Goal: Task Accomplishment & Management: Complete application form

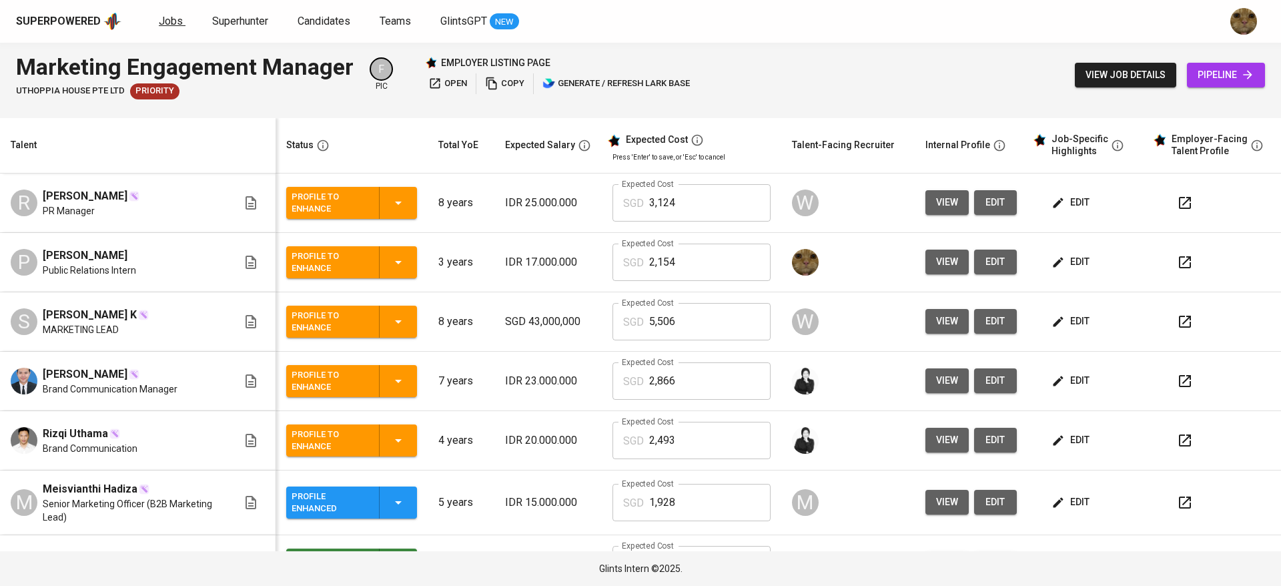
click at [160, 17] on span "Jobs" at bounding box center [171, 21] width 24 height 13
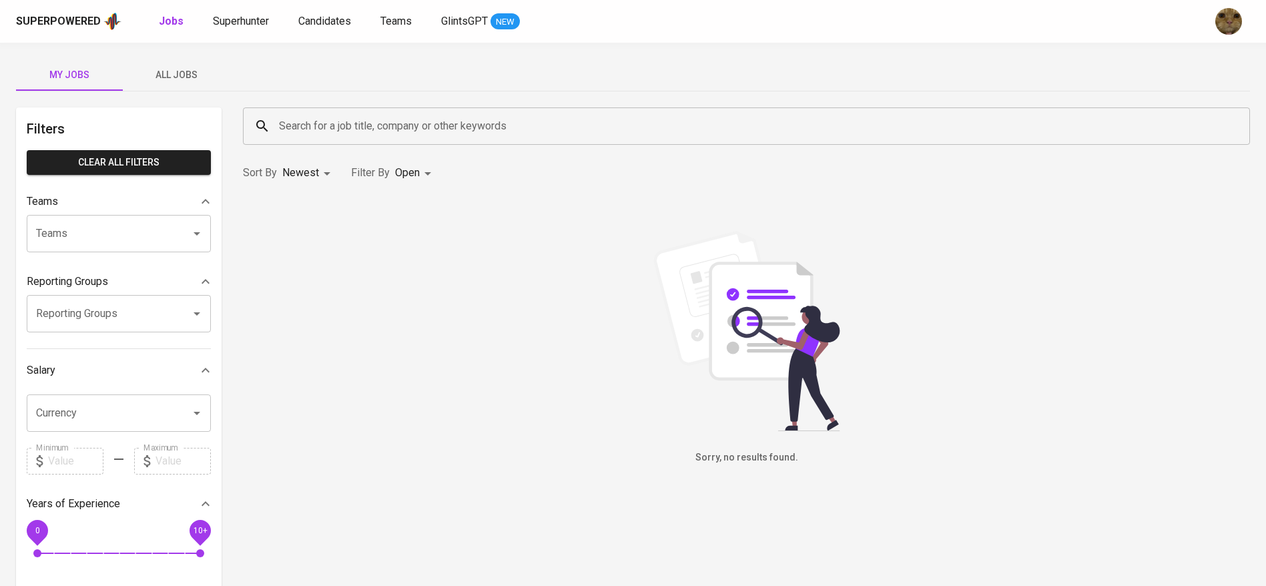
click at [143, 65] on button "All Jobs" at bounding box center [176, 75] width 107 height 32
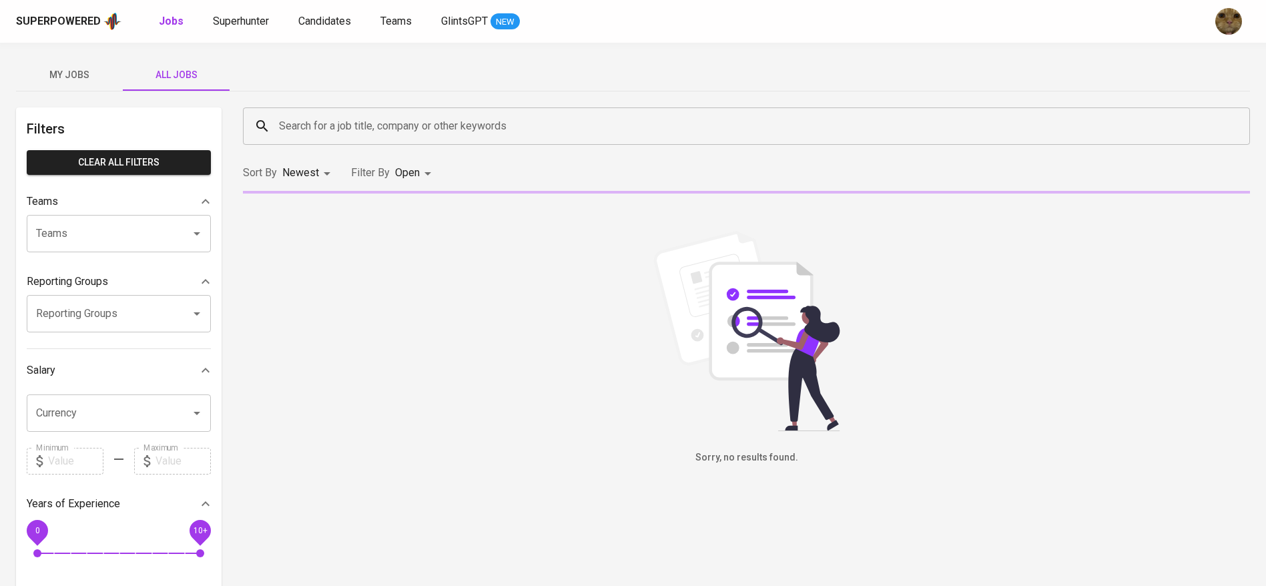
click at [338, 132] on input "Search for a job title, company or other keywords" at bounding box center [750, 125] width 948 height 25
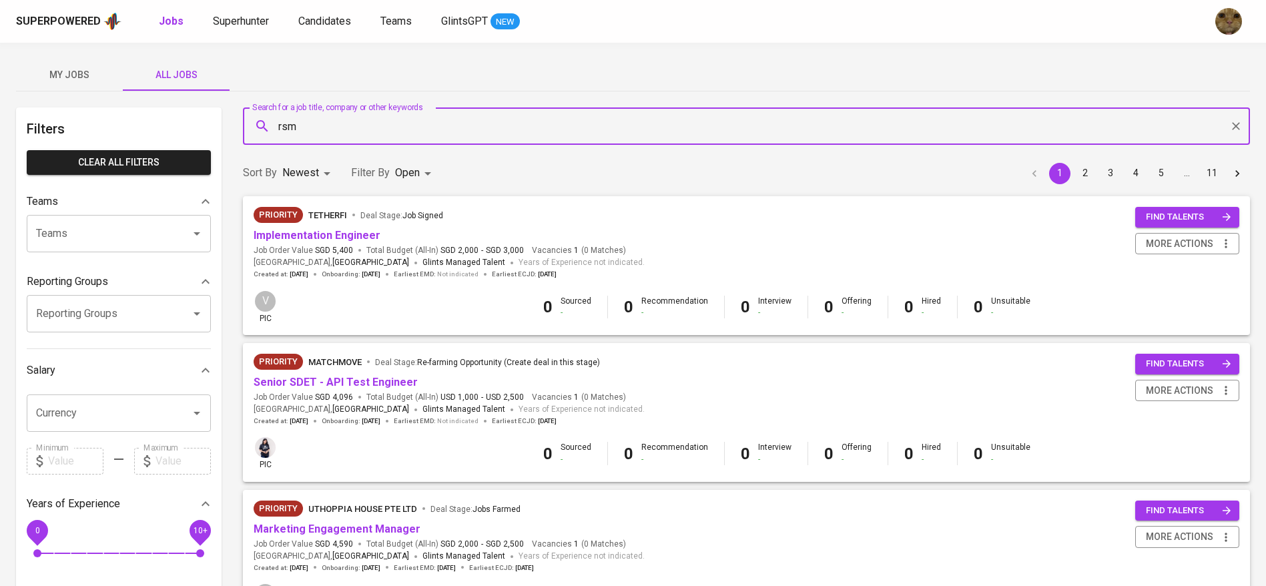
type input "rsm"
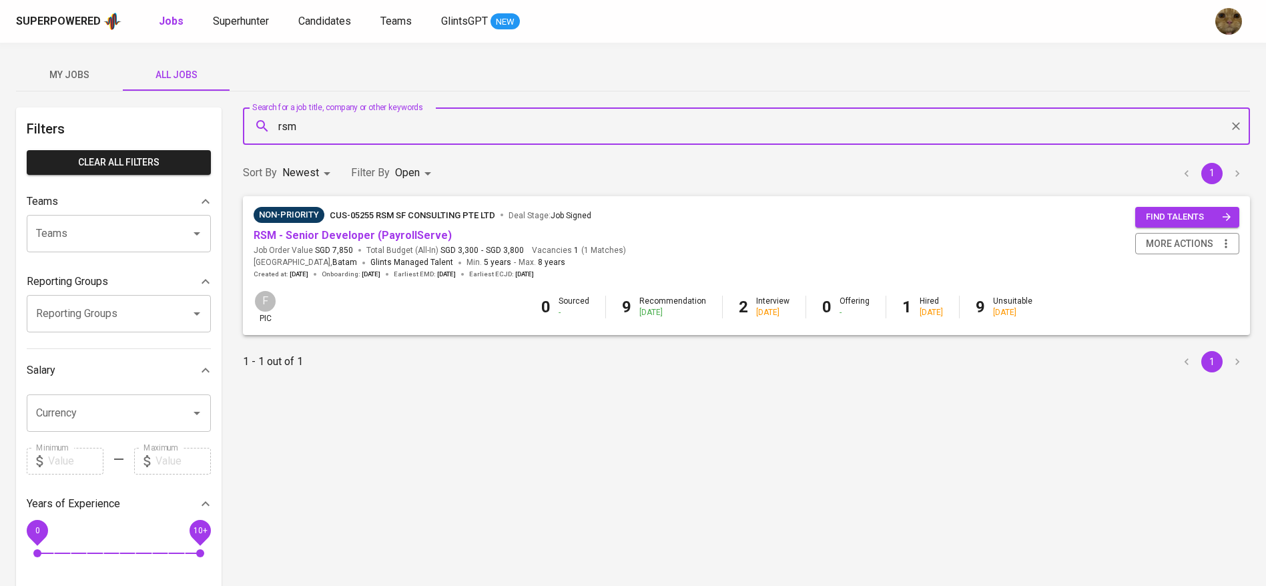
click at [376, 243] on span "RSM - Senior Developer (PayrollServe)" at bounding box center [353, 235] width 198 height 15
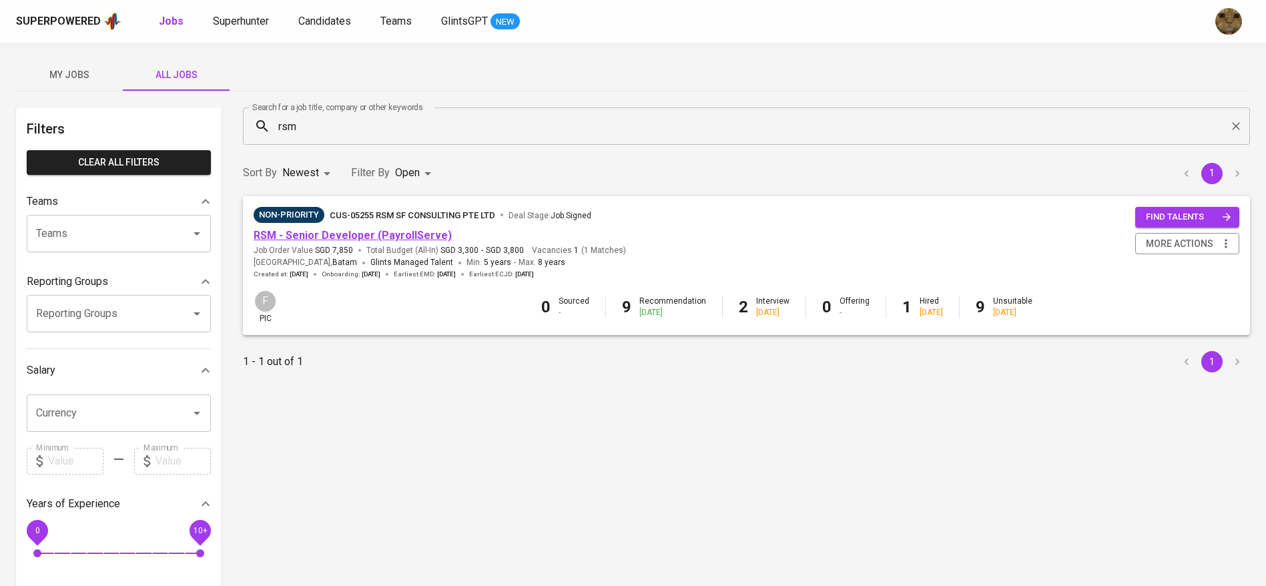
click at [360, 232] on link "RSM - Senior Developer (PayrollServe)" at bounding box center [353, 235] width 198 height 13
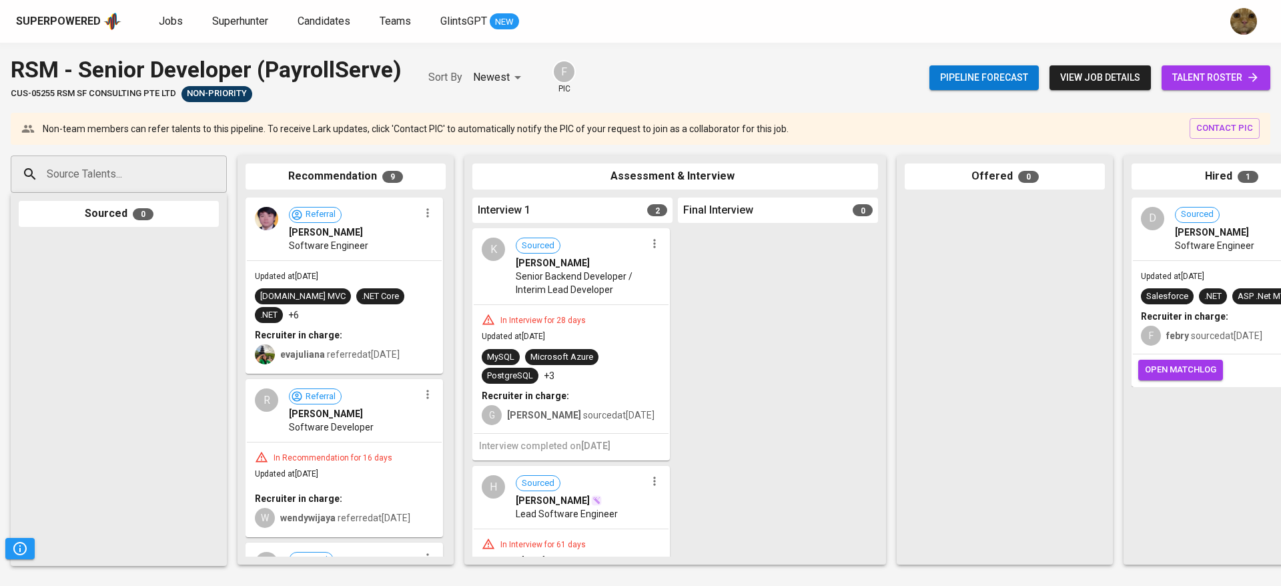
click at [1188, 78] on span "talent roster" at bounding box center [1215, 77] width 87 height 17
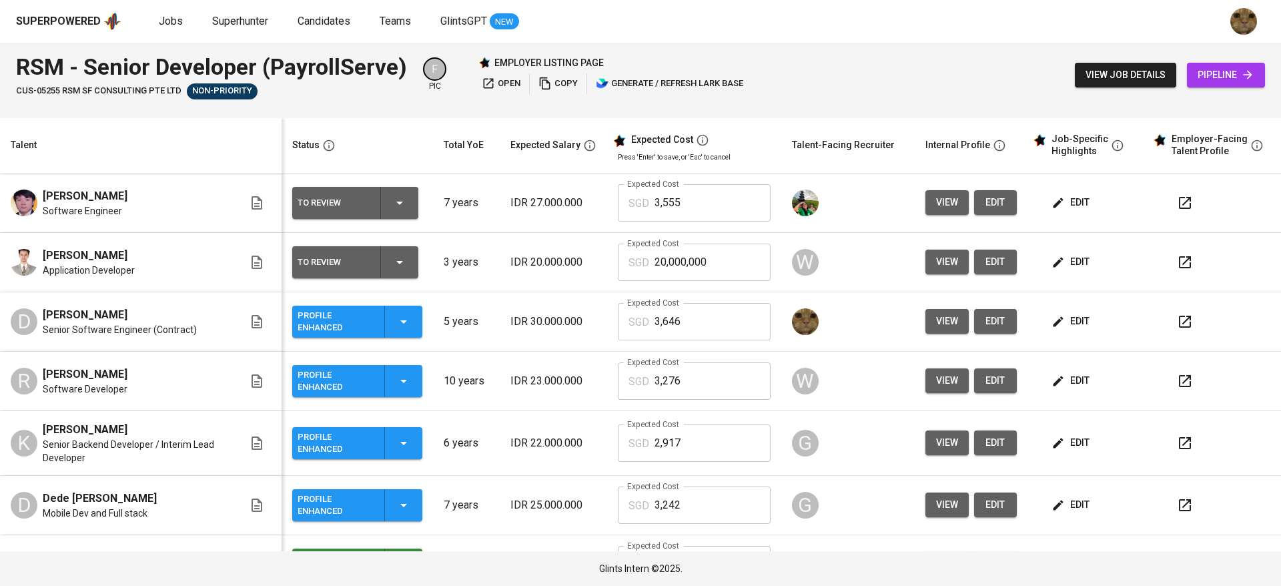
click at [1177, 207] on icon "button" at bounding box center [1185, 203] width 16 height 16
click at [936, 203] on span "view" at bounding box center [947, 202] width 22 height 17
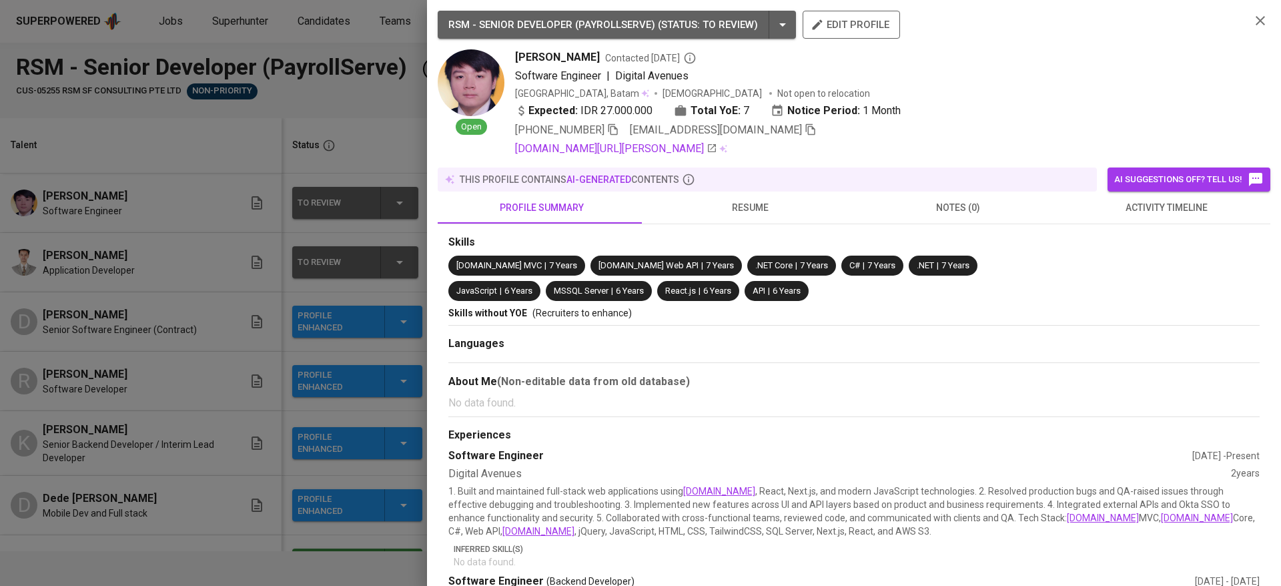
click at [1114, 218] on button "activity timeline" at bounding box center [1166, 207] width 208 height 32
click at [1126, 215] on span "activity timeline" at bounding box center [1166, 207] width 192 height 17
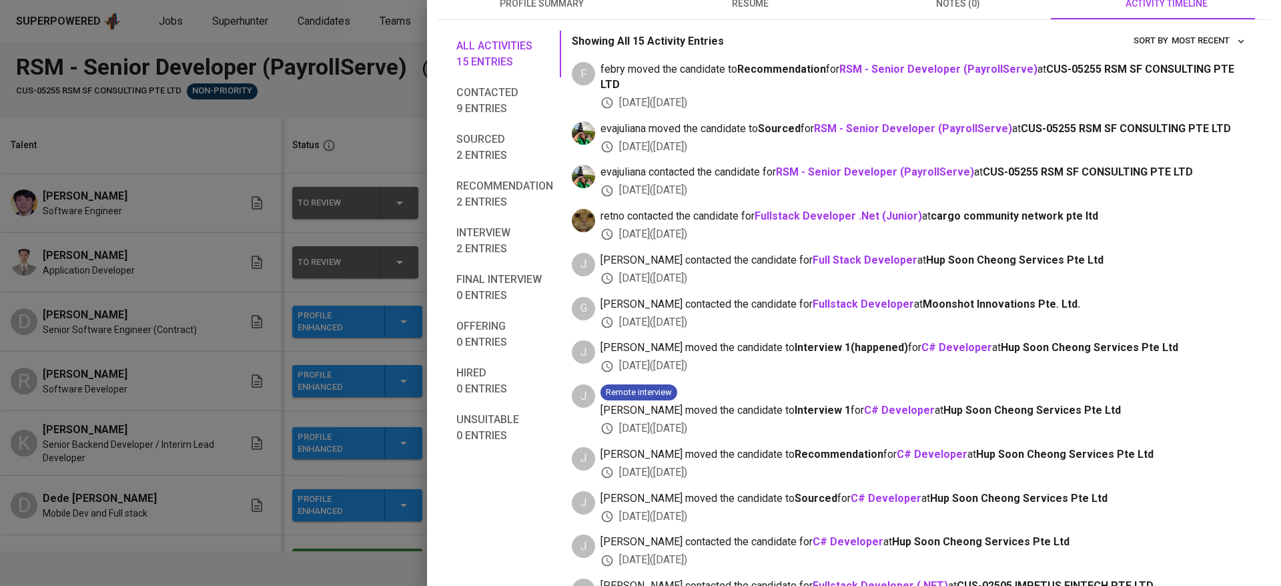
scroll to position [194, 0]
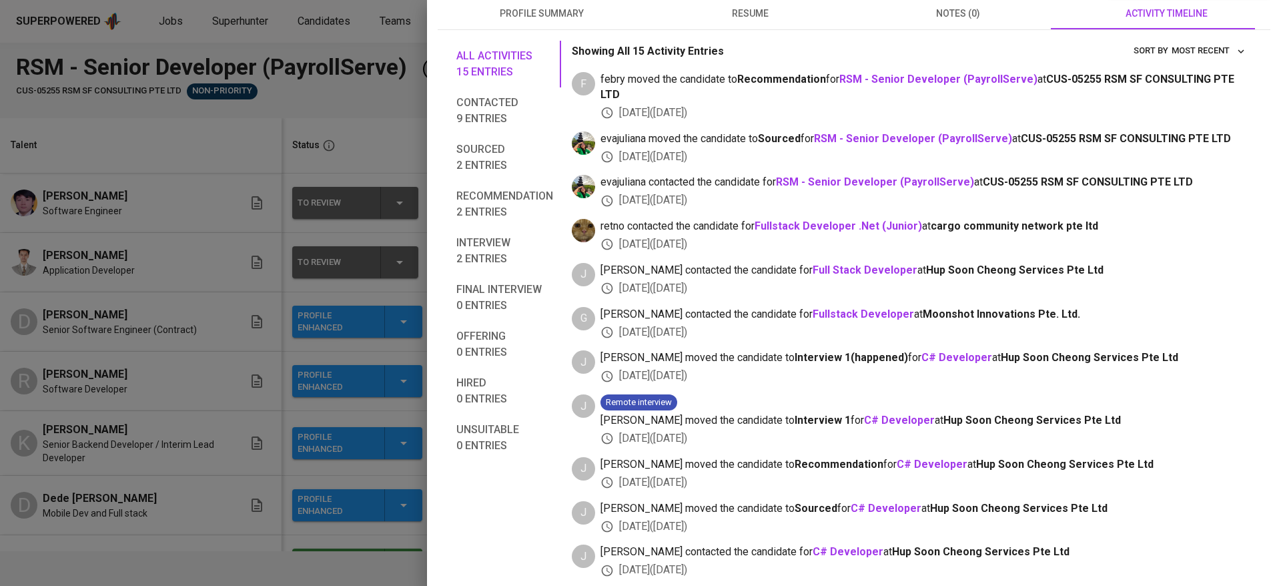
click at [504, 210] on span "Recommendation 2 entries" at bounding box center [504, 204] width 97 height 32
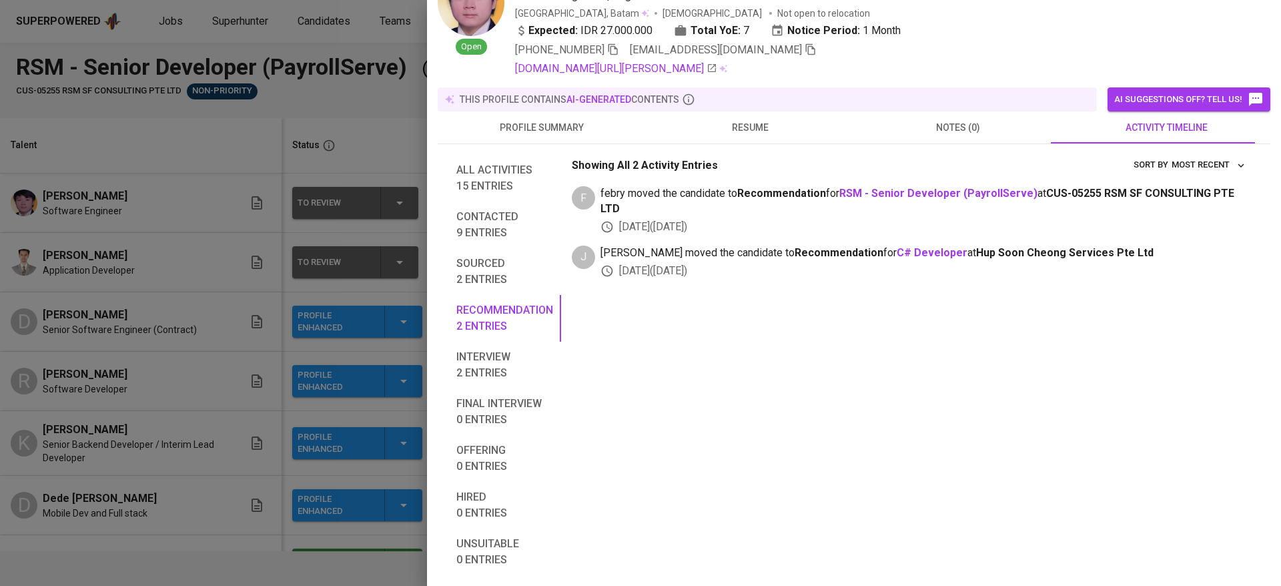
scroll to position [0, 0]
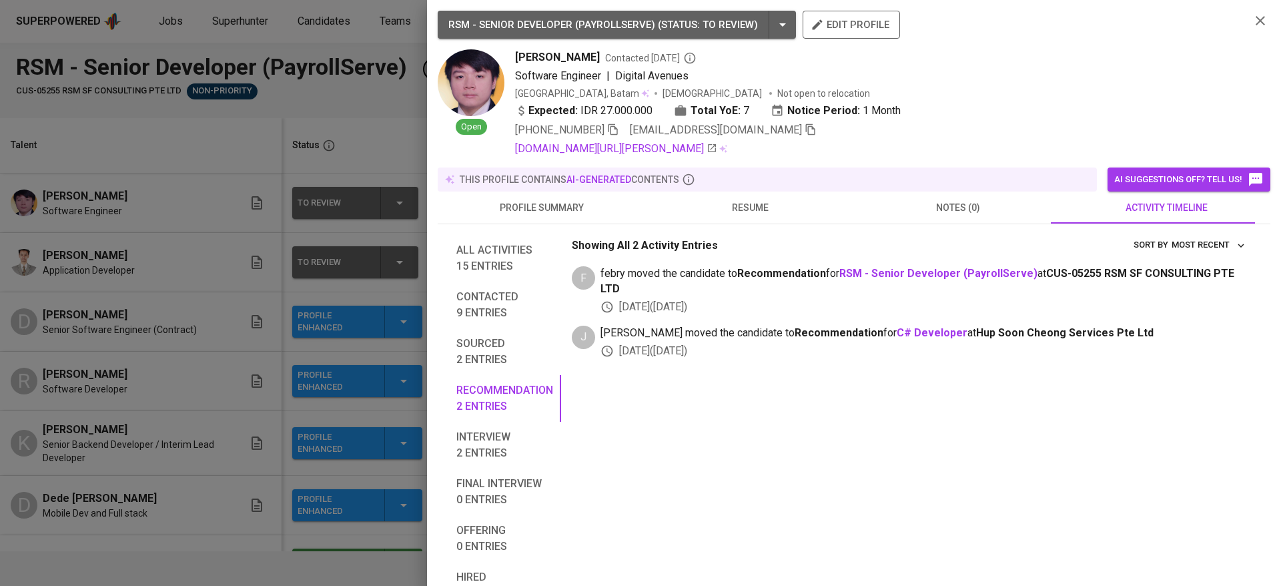
click at [1236, 27] on div "RSM - SENIOR DEVELOPER (PAYROLLSERVE) ( STATUS : To Review ) edit profile Open …" at bounding box center [854, 84] width 833 height 146
click at [1252, 23] on icon "button" at bounding box center [1260, 21] width 16 height 16
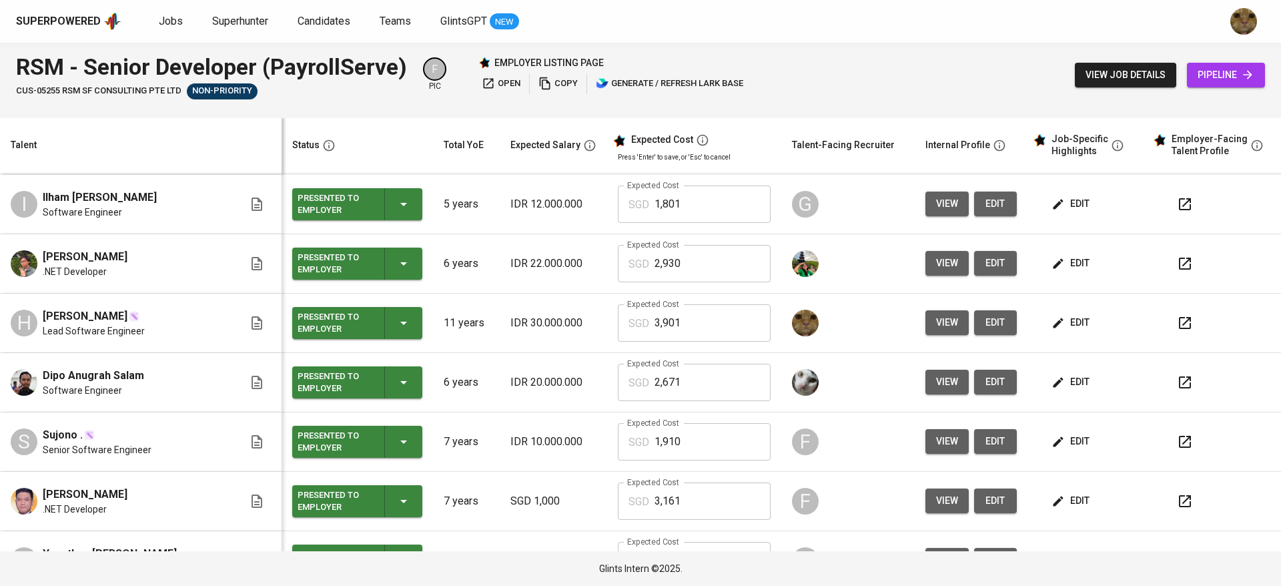
scroll to position [472, 0]
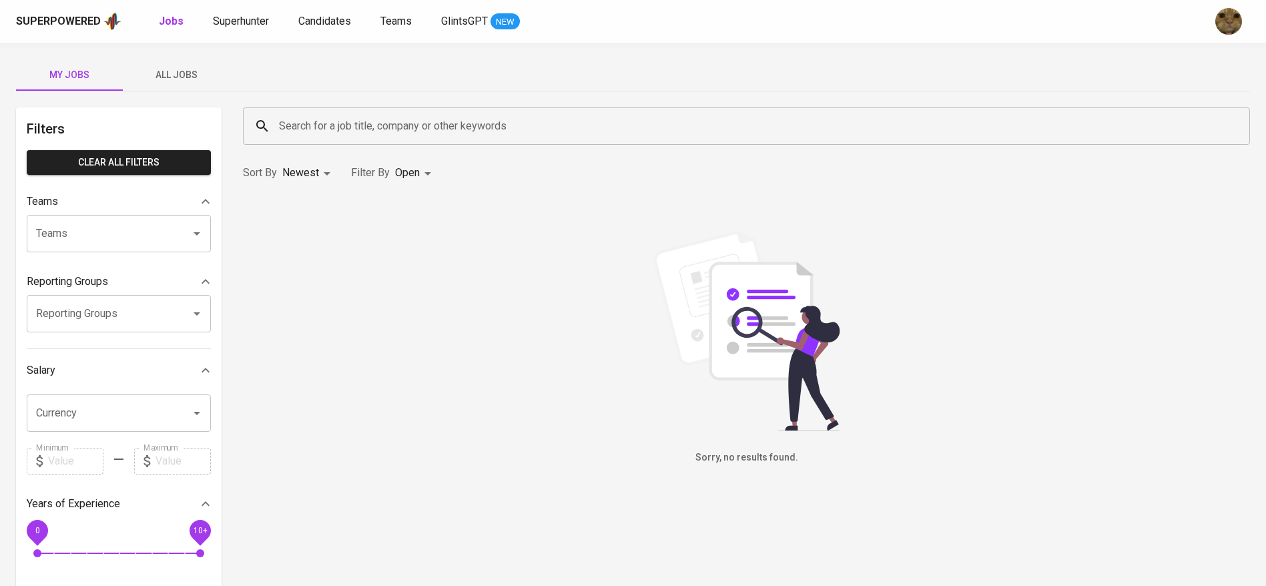
click at [180, 87] on button "All Jobs" at bounding box center [176, 75] width 107 height 32
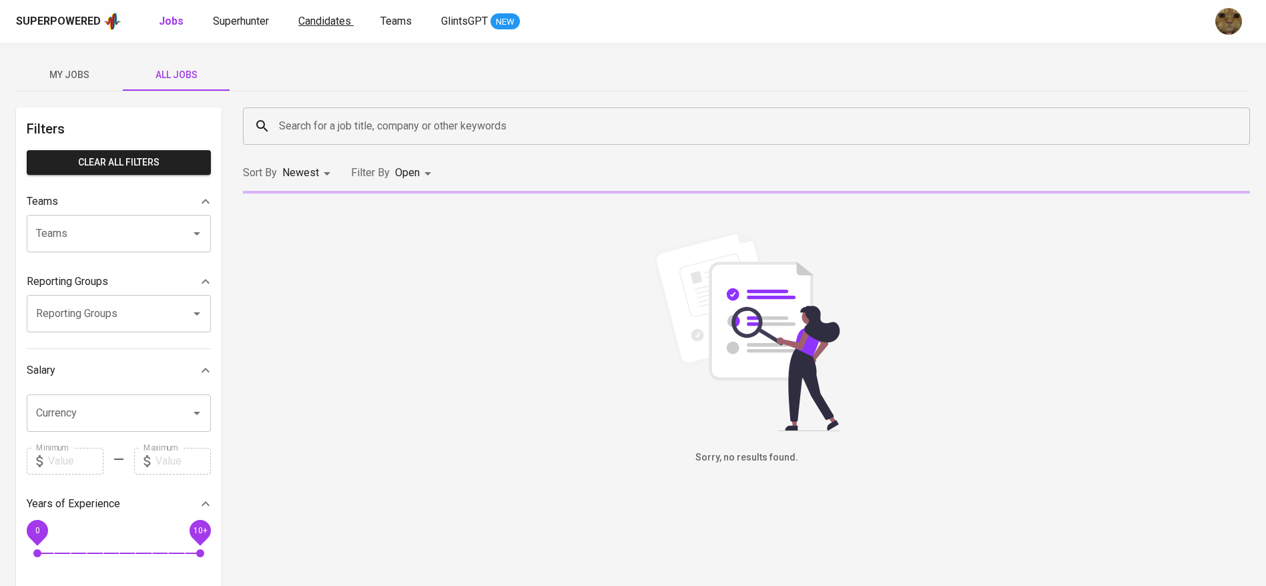
click at [320, 21] on span "Candidates" at bounding box center [324, 21] width 53 height 13
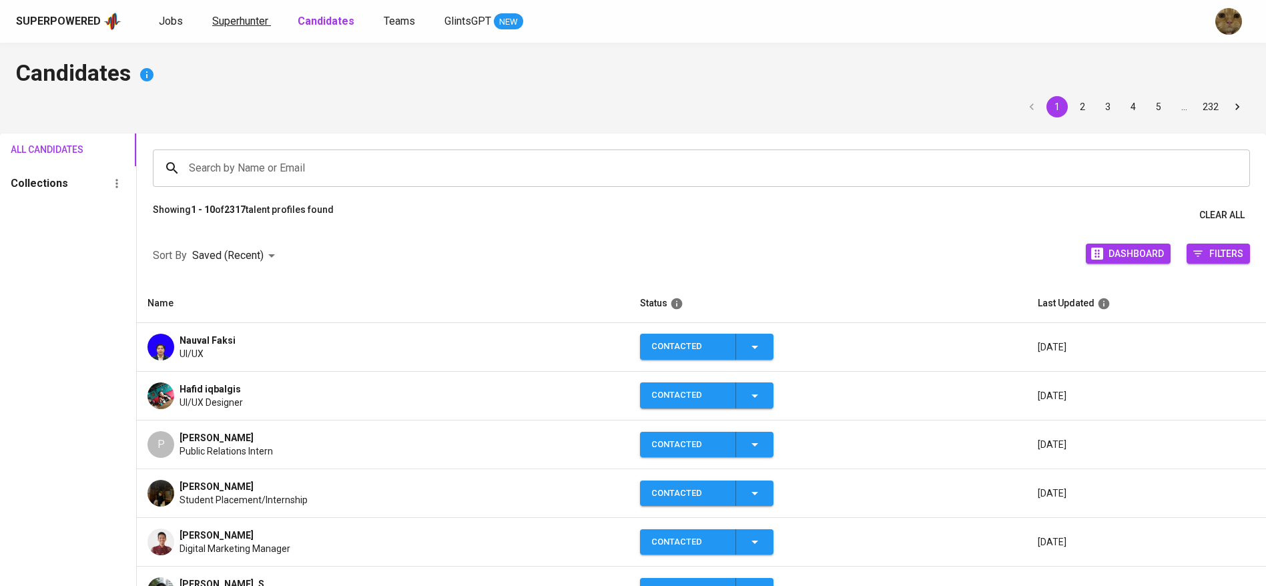
click at [224, 25] on span "Superhunter" at bounding box center [240, 21] width 56 height 13
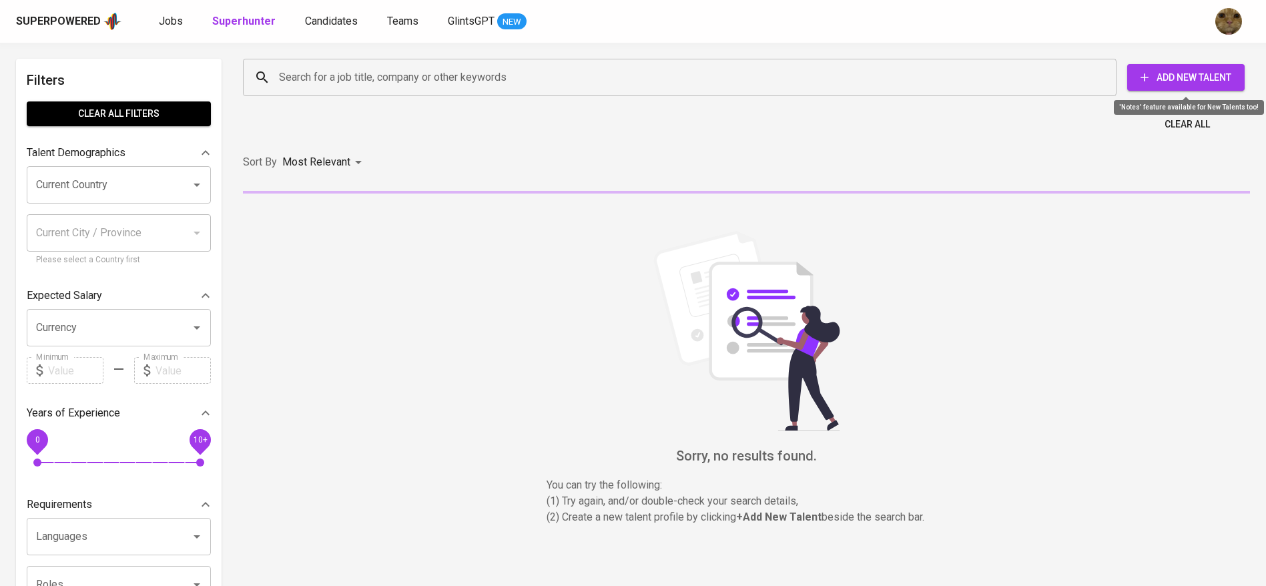
click at [1190, 79] on span "Add New Talent" at bounding box center [1186, 77] width 96 height 17
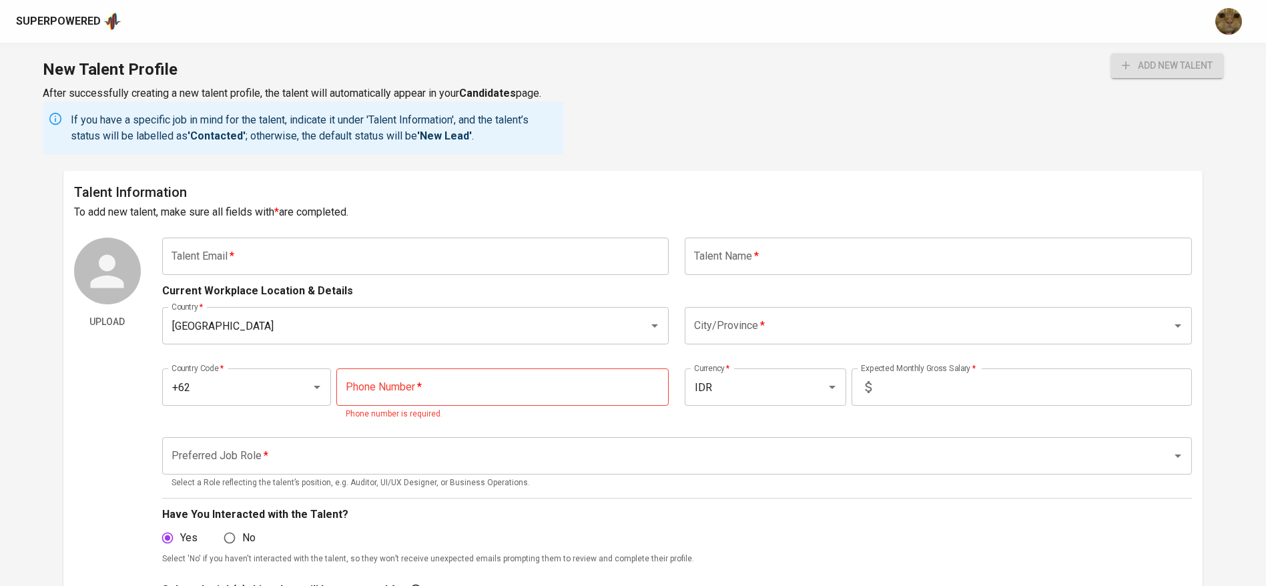
click at [414, 252] on input "text" at bounding box center [415, 256] width 507 height 37
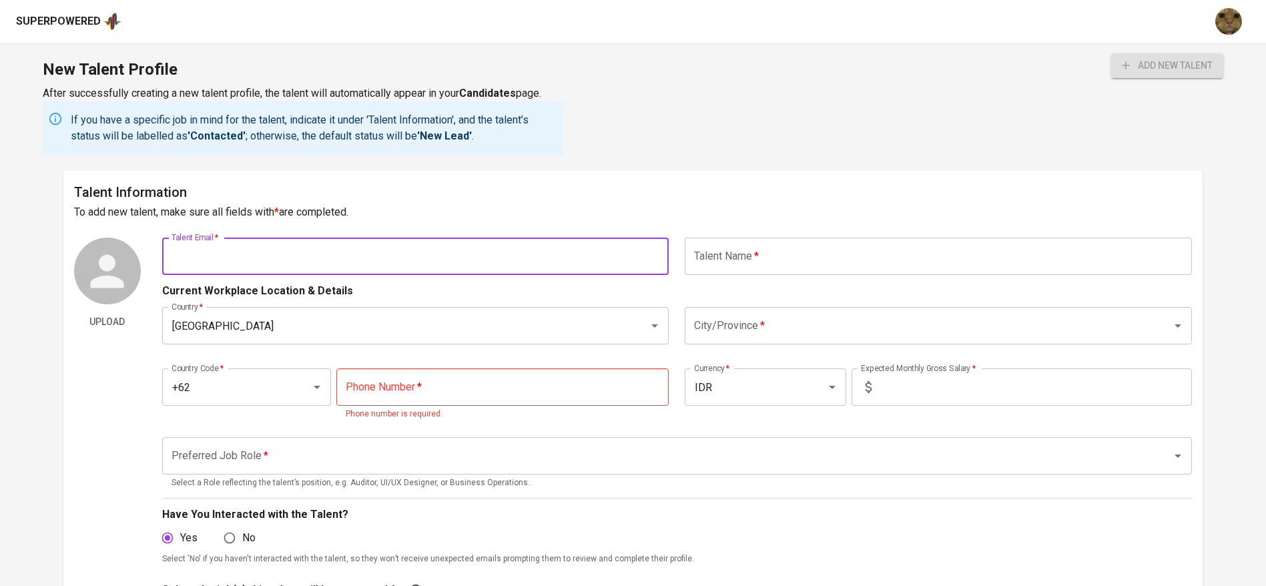
paste input "[EMAIL_ADDRESS][DOMAIN_NAME]"
type input "[EMAIL_ADDRESS][DOMAIN_NAME]"
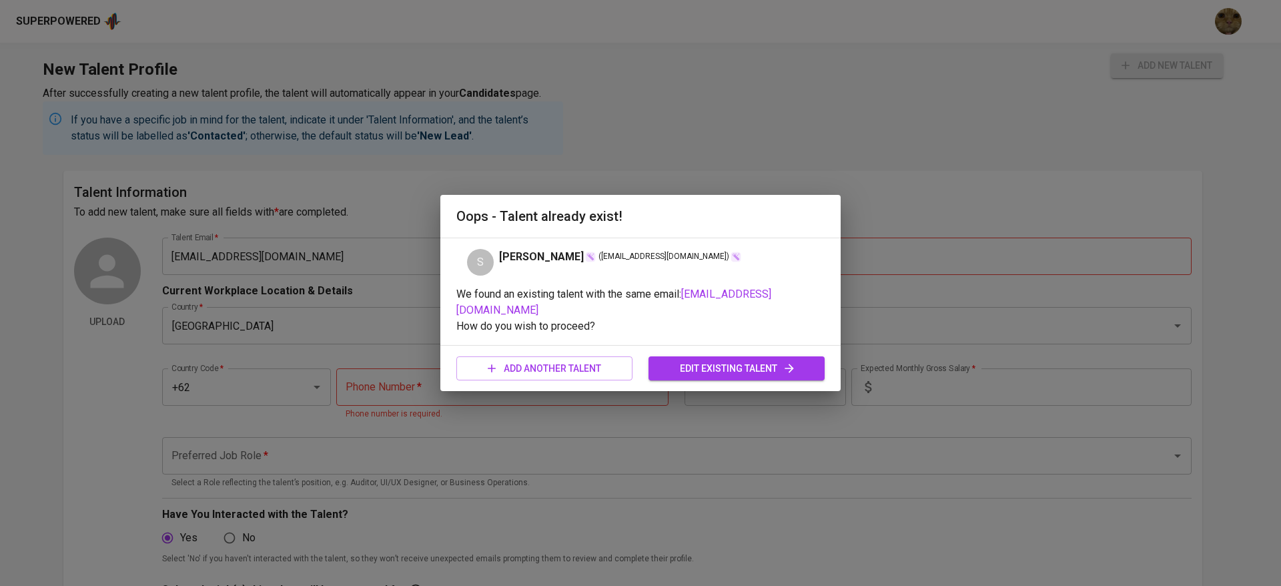
click at [689, 361] on span "edit existing talent" at bounding box center [736, 368] width 155 height 17
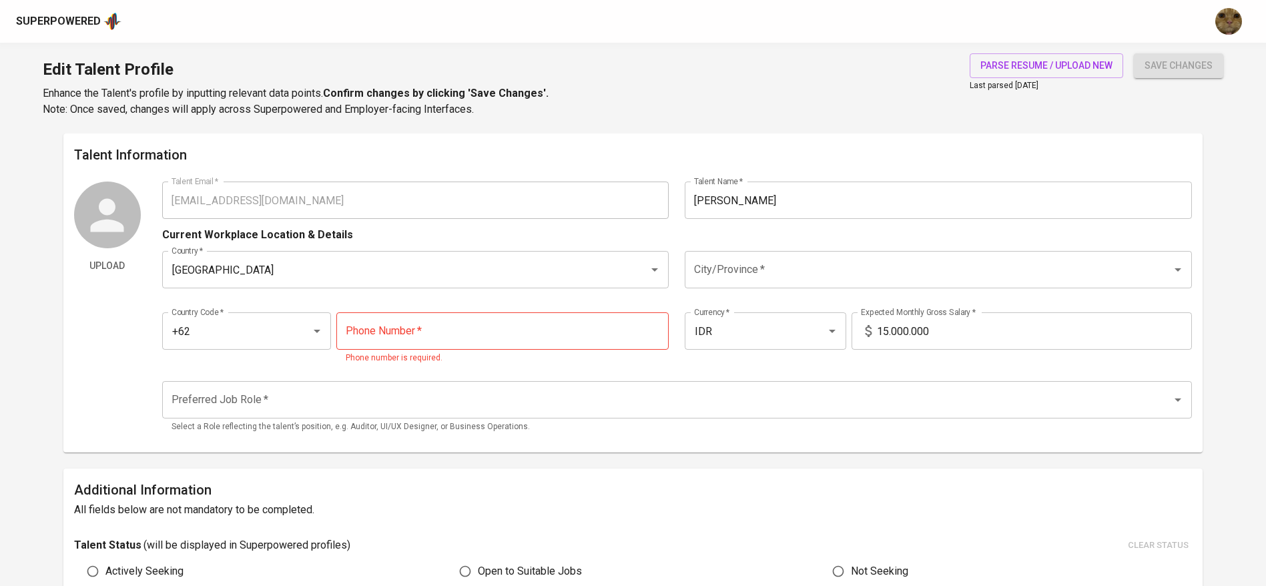
type input "[EMAIL_ADDRESS][DOMAIN_NAME]"
type input "[PERSON_NAME]"
type input "Indonesia"
type input "+62"
type input "IDR"
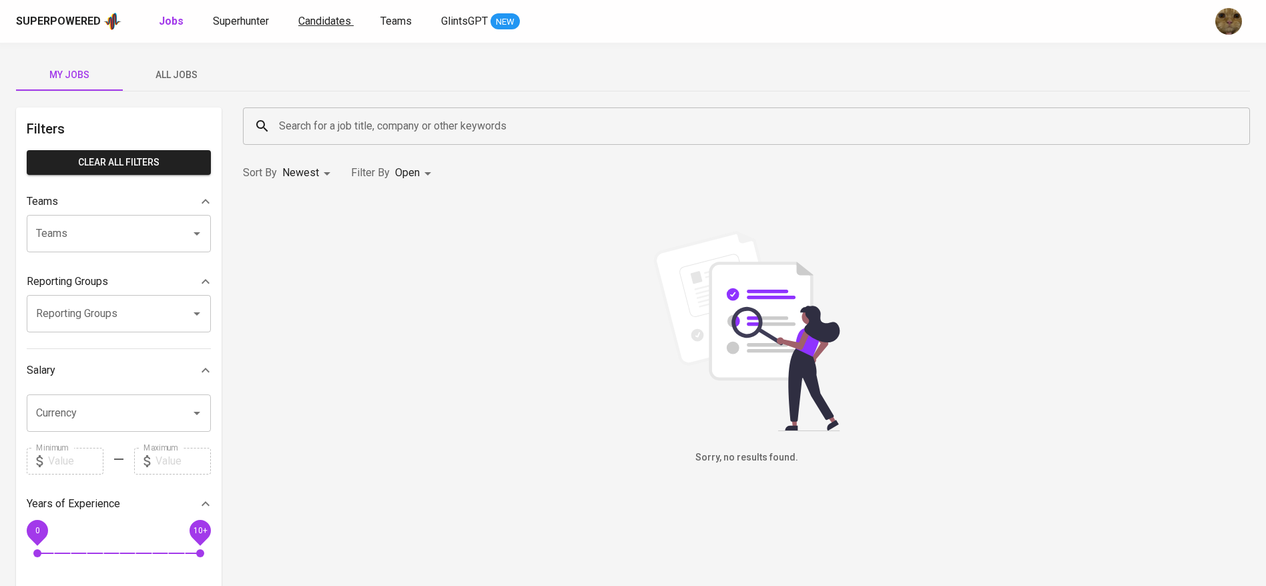
click at [318, 23] on span "Candidates" at bounding box center [324, 21] width 53 height 13
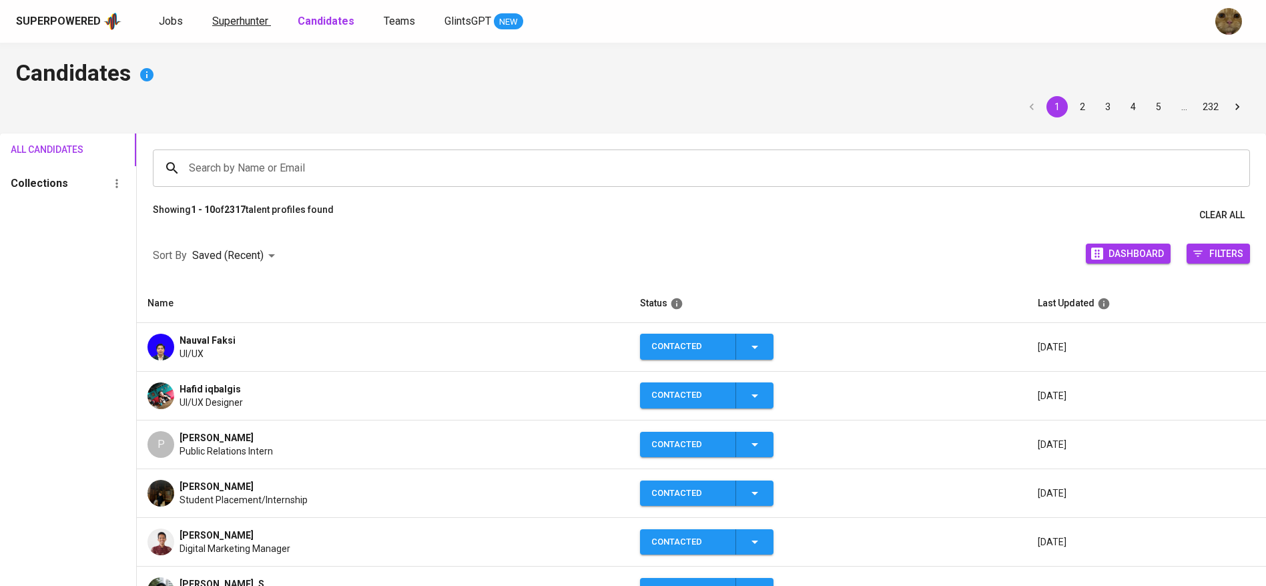
click at [242, 21] on span "Superhunter" at bounding box center [240, 21] width 56 height 13
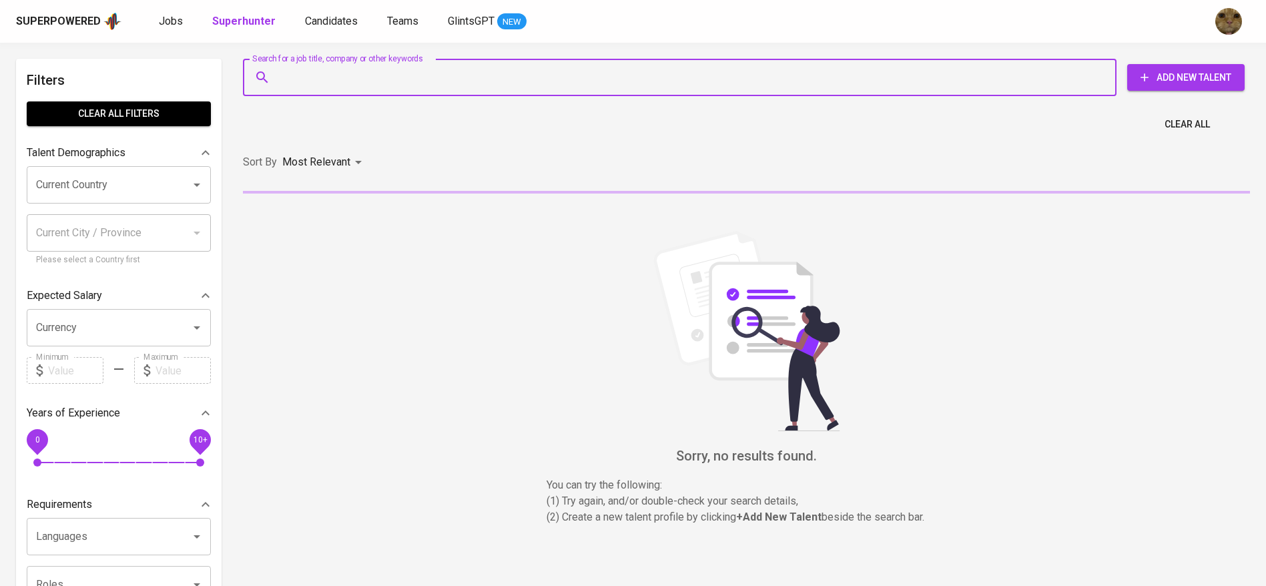
click at [340, 77] on input "Search for a job title, company or other keywords" at bounding box center [683, 77] width 815 height 25
paste input "SIDIK46.IPB@GMAIL.COM"
type input "SIDIK46.IPB@GMAIL.COM"
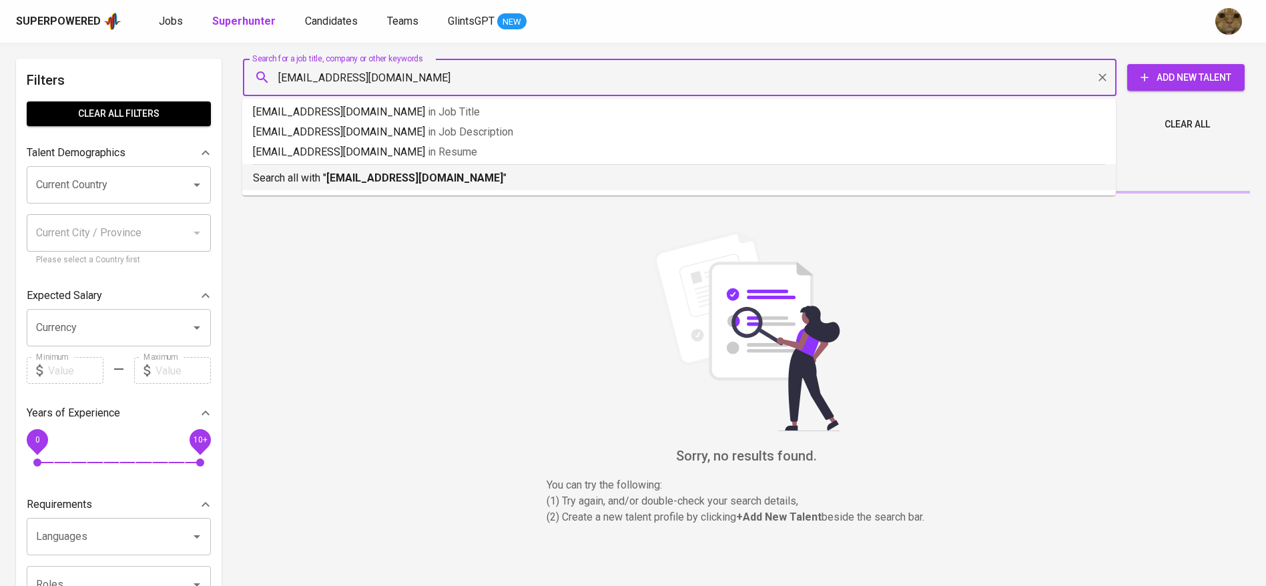
click at [318, 177] on p "Search all with " SIDIK46.IPB@GMAIL.COM "" at bounding box center [679, 178] width 852 height 16
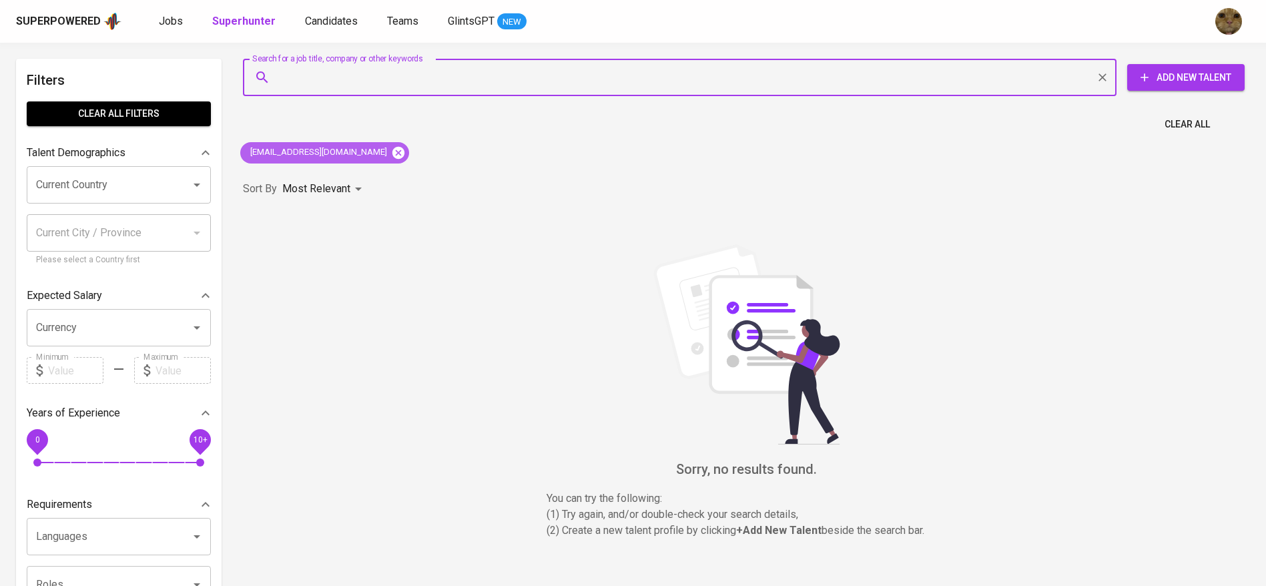
click at [392, 151] on icon at bounding box center [398, 152] width 12 height 12
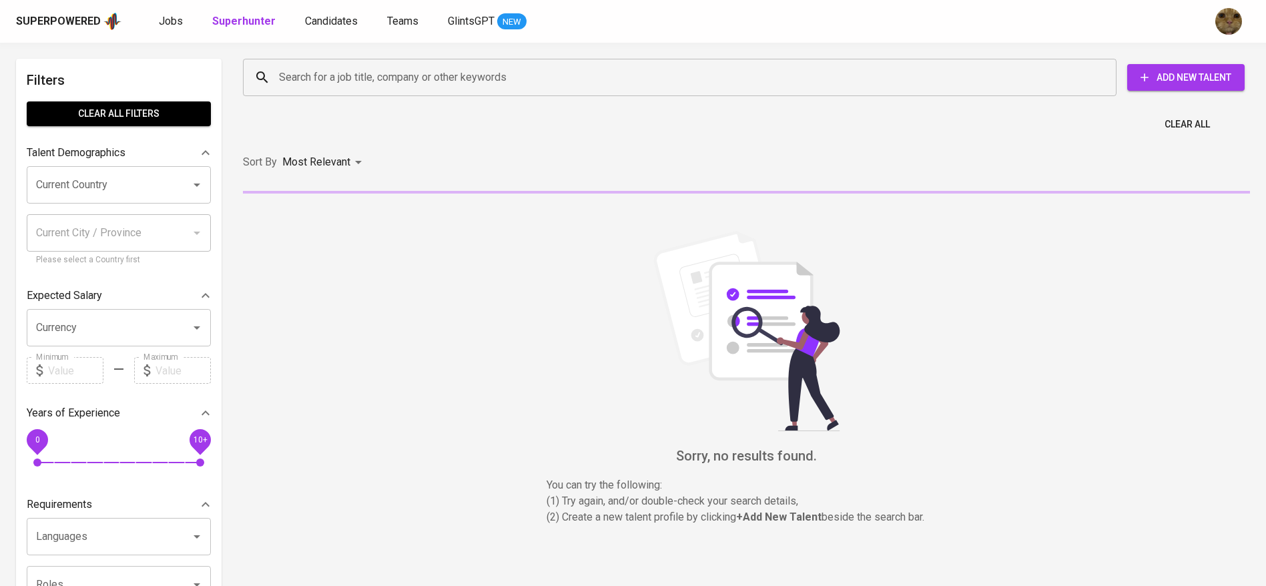
click at [325, 89] on input "Search for a job title, company or other keywords" at bounding box center [683, 77] width 815 height 25
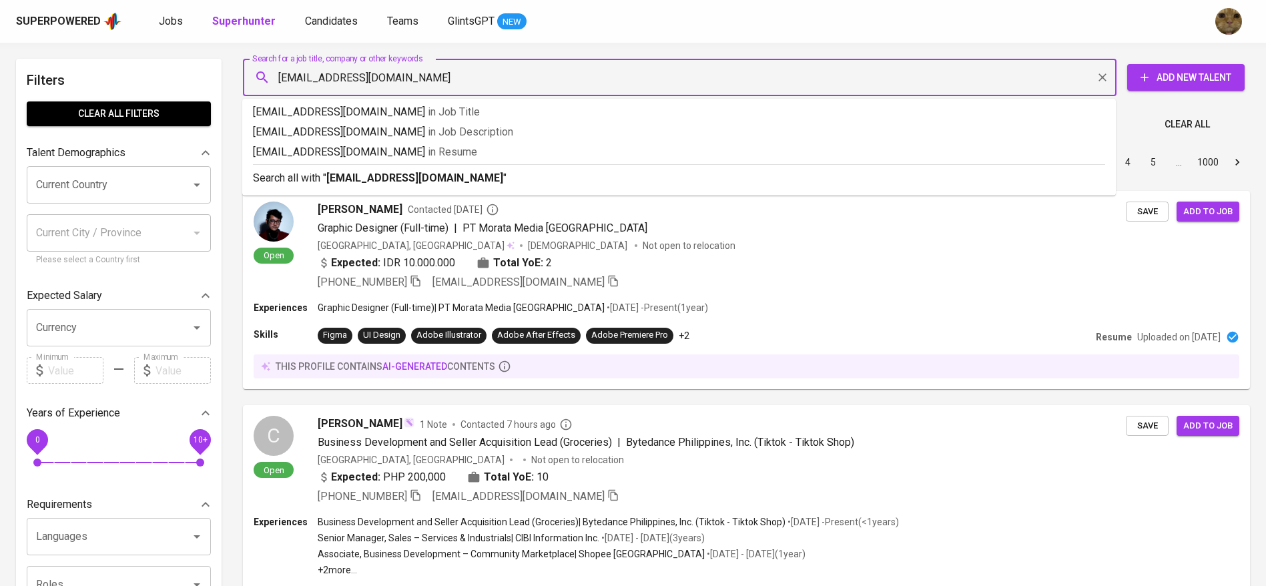
type input "[EMAIL_ADDRESS][DOMAIN_NAME]"
click at [358, 173] on b "[EMAIL_ADDRESS][DOMAIN_NAME]" at bounding box center [414, 177] width 177 height 13
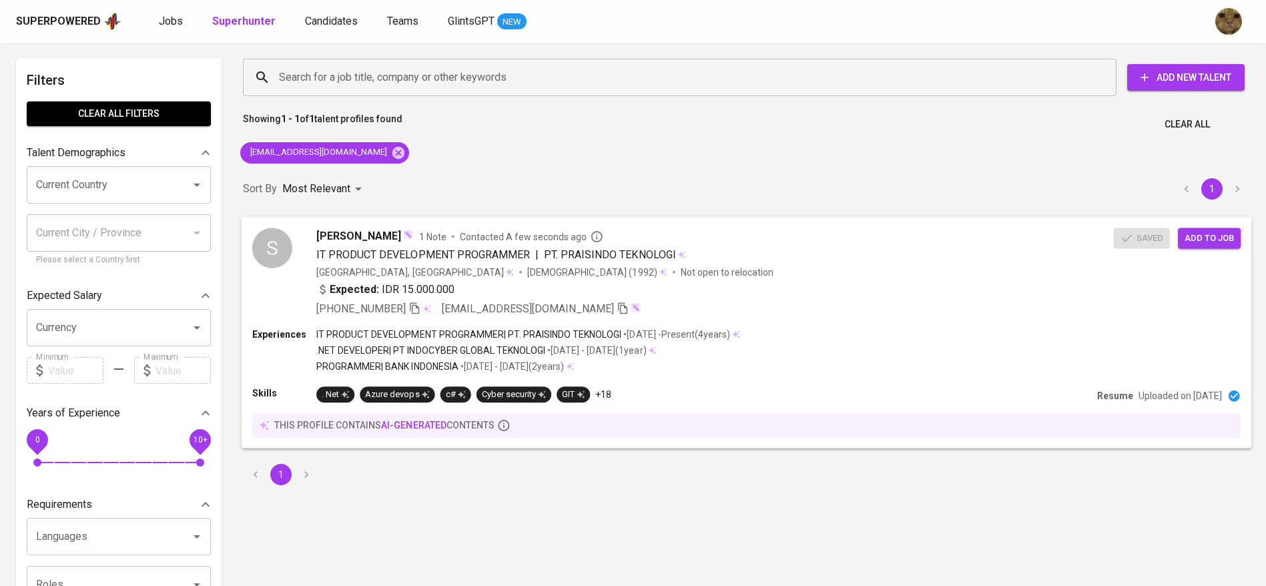
click at [513, 290] on div "Expected: IDR 15.000.000" at bounding box center [714, 290] width 797 height 19
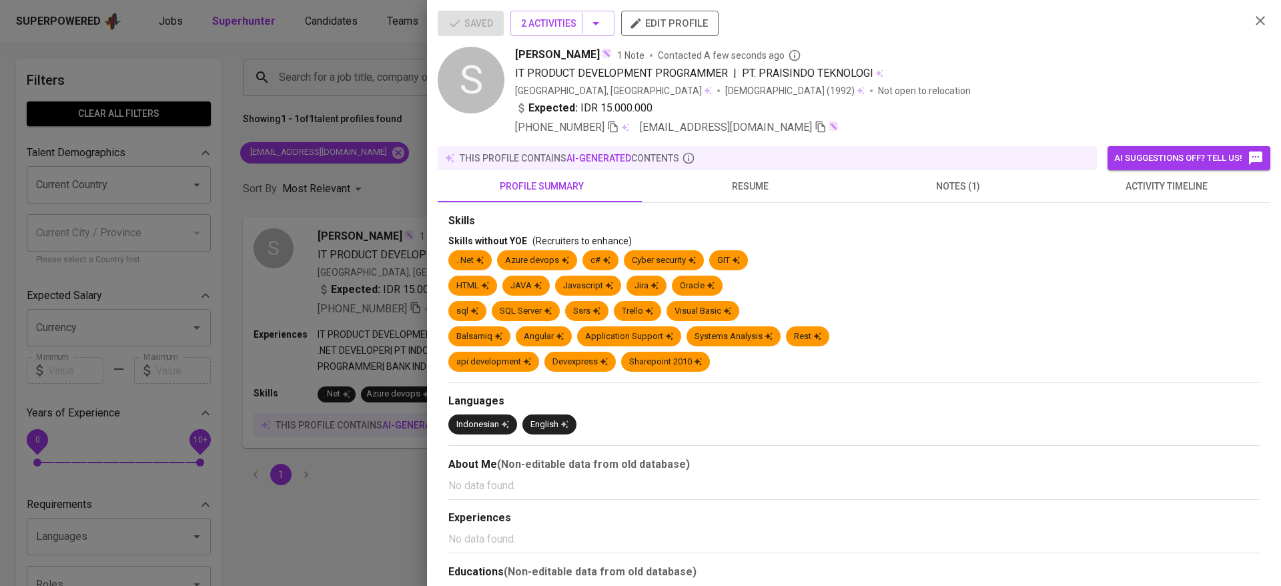
click at [1029, 197] on button "notes (1)" at bounding box center [958, 186] width 208 height 32
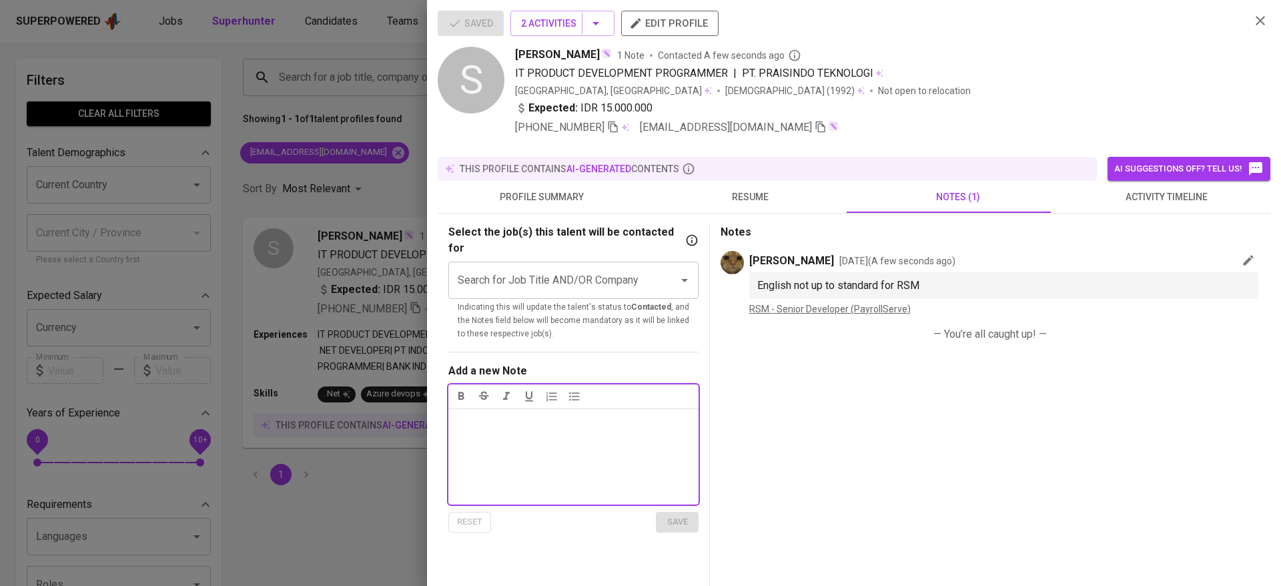
click at [1105, 199] on span "activity timeline" at bounding box center [1166, 197] width 192 height 17
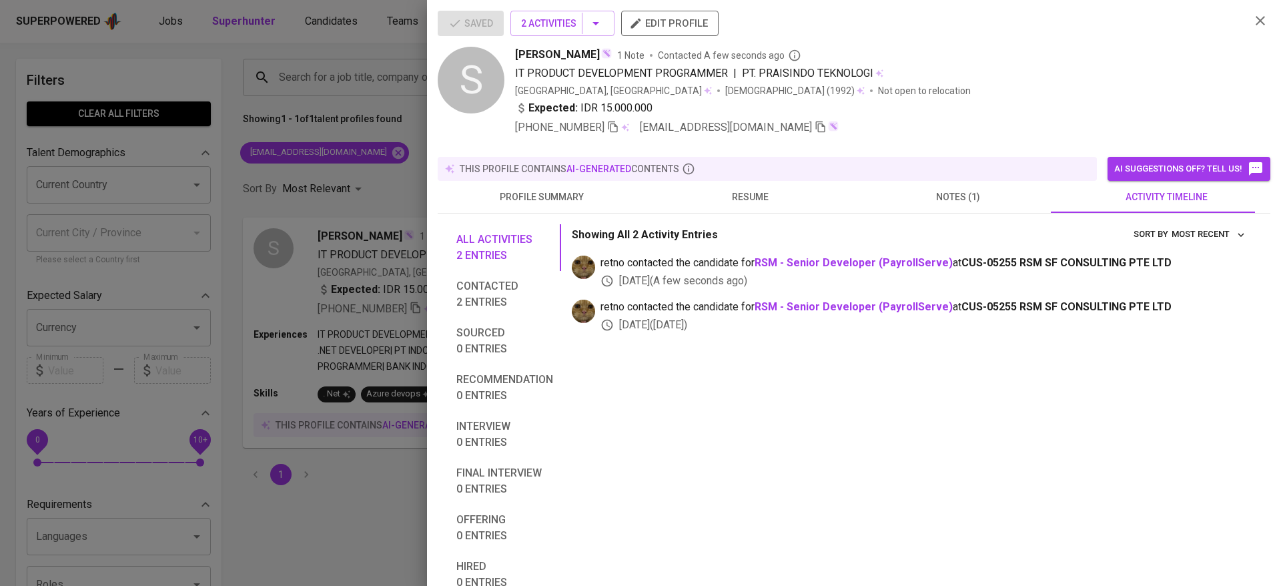
click at [1256, 18] on icon "button" at bounding box center [1260, 20] width 9 height 9
